Goal: Manage account settings

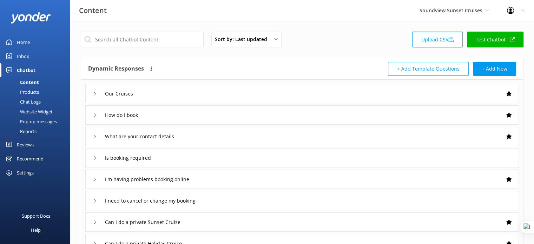
click at [32, 100] on div "Chat Logs" at bounding box center [22, 102] width 37 height 10
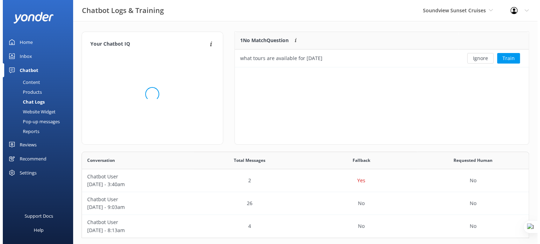
scroll to position [81, 442]
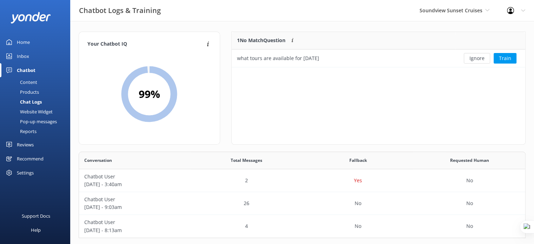
click at [33, 120] on div "Pop-up messages" at bounding box center [30, 122] width 53 height 10
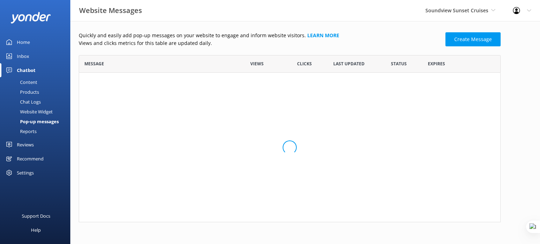
scroll to position [162, 416]
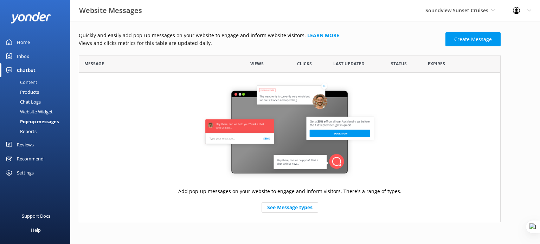
click at [30, 81] on div "Content" at bounding box center [20, 82] width 33 height 10
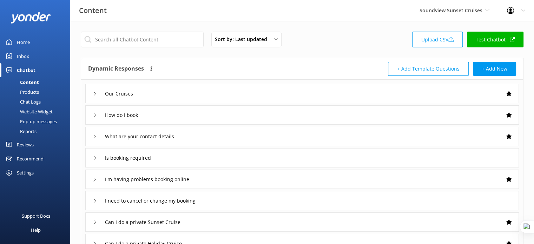
click at [35, 168] on div "Settings" at bounding box center [35, 173] width 70 height 14
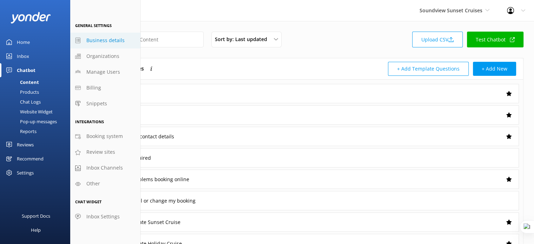
click at [98, 41] on span "Business details" at bounding box center [105, 41] width 38 height 8
select select "America/Los_Angeles"
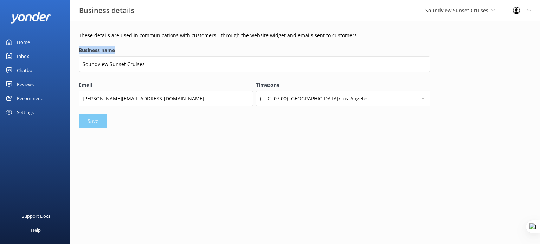
drag, startPoint x: 122, startPoint y: 48, endPoint x: 76, endPoint y: 48, distance: 46.0
click at [76, 48] on div "These details are used in communications with customers - through the website w…" at bounding box center [304, 81] width 469 height 121
copy label "Business name"
click at [470, 10] on span "Soundview Sunset Cruises" at bounding box center [456, 10] width 63 height 7
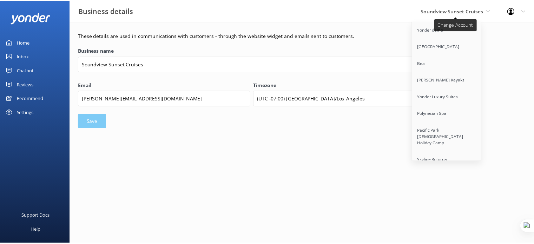
scroll to position [1884, 0]
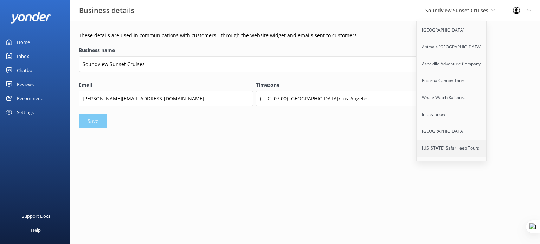
click at [454, 140] on link "[US_STATE] Safari Jeep Tours" at bounding box center [451, 148] width 70 height 17
